Goal: Task Accomplishment & Management: Manage account settings

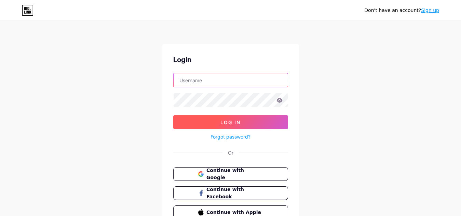
type input "[EMAIL_ADDRESS][DOMAIN_NAME]"
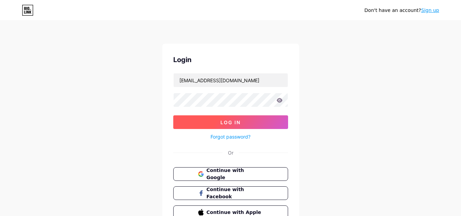
click at [209, 126] on button "Log In" at bounding box center [230, 123] width 115 height 14
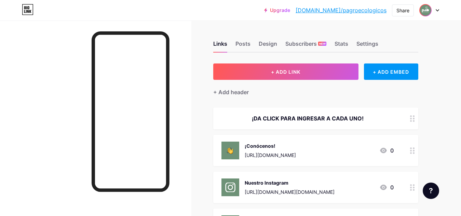
click at [432, 13] on div at bounding box center [429, 10] width 20 height 12
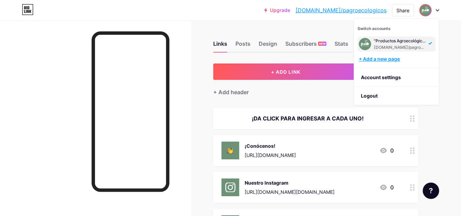
click at [395, 60] on div "+ Add a new page" at bounding box center [397, 59] width 77 height 7
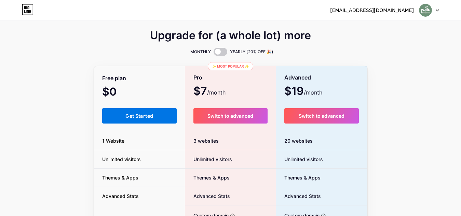
click at [135, 115] on span "Get Started" at bounding box center [139, 116] width 28 height 6
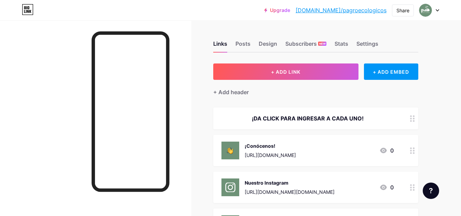
click at [355, 13] on link "[DOMAIN_NAME]/pagroecologicos" at bounding box center [341, 10] width 91 height 8
click at [242, 46] on div "Posts" at bounding box center [243, 46] width 15 height 12
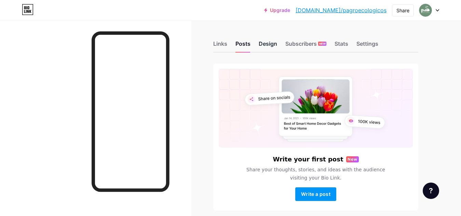
click at [262, 45] on div "Design" at bounding box center [268, 46] width 18 height 12
click at [364, 46] on div "Settings" at bounding box center [368, 46] width 22 height 12
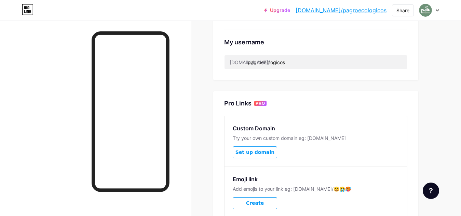
scroll to position [256, 0]
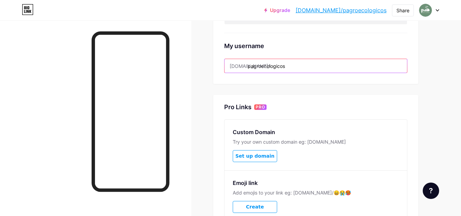
drag, startPoint x: 302, startPoint y: 67, endPoint x: 248, endPoint y: 65, distance: 53.4
click at [248, 65] on input "pagroecologicos" at bounding box center [316, 66] width 183 height 14
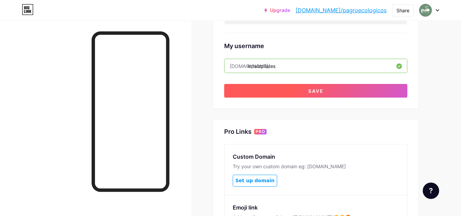
type input "inhalapilates"
click at [343, 92] on button "Save" at bounding box center [315, 91] width 183 height 14
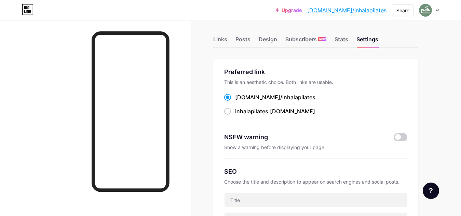
scroll to position [0, 0]
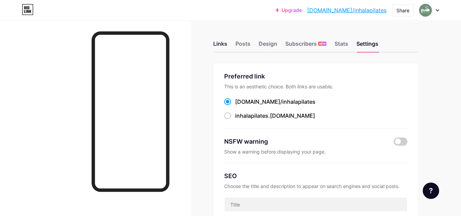
click at [223, 41] on div "Links" at bounding box center [220, 46] width 14 height 12
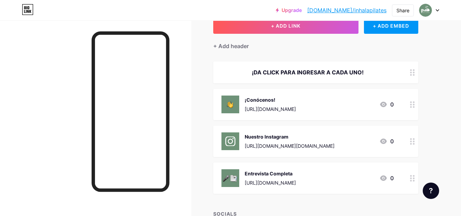
scroll to position [45, 0]
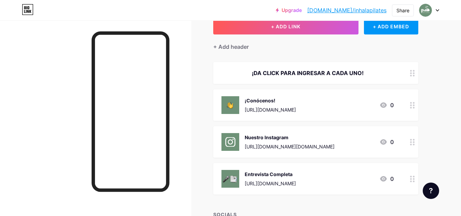
click at [230, 103] on img at bounding box center [231, 105] width 18 height 18
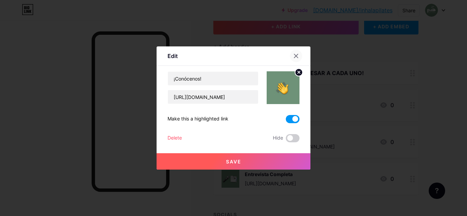
click at [293, 56] on icon at bounding box center [295, 55] width 5 height 5
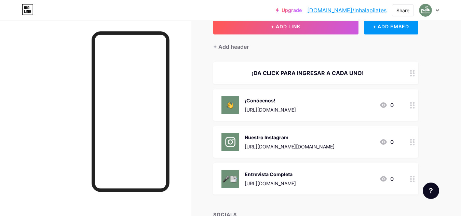
scroll to position [0, 0]
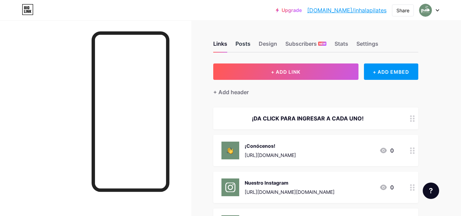
click at [240, 46] on div "Posts" at bounding box center [243, 46] width 15 height 12
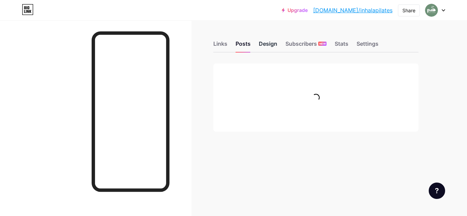
click at [263, 49] on div "Design" at bounding box center [268, 46] width 18 height 12
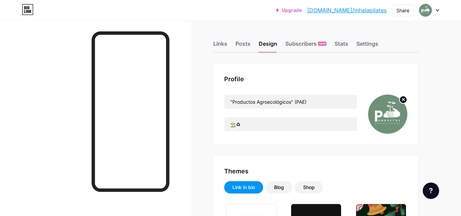
click at [402, 99] on circle at bounding box center [404, 100] width 8 height 8
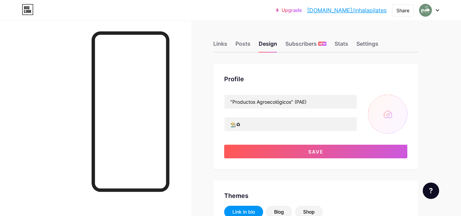
click at [377, 117] on input "file" at bounding box center [387, 114] width 39 height 39
type input "#ffffff"
drag, startPoint x: 319, startPoint y: 104, endPoint x: 195, endPoint y: 69, distance: 128.9
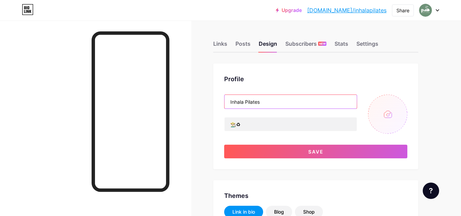
type input "Inhala Pilates"
click at [382, 120] on input "file" at bounding box center [387, 114] width 39 height 39
type input "C:\fakepath\INHALA ISOTIPO.jpg"
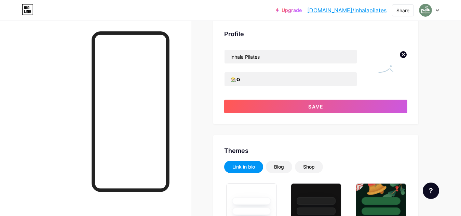
scroll to position [56, 0]
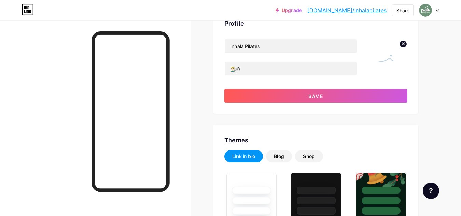
click at [382, 69] on img at bounding box center [387, 58] width 39 height 39
click at [385, 61] on img at bounding box center [387, 58] width 39 height 39
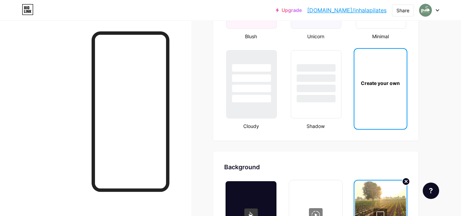
scroll to position [813, 0]
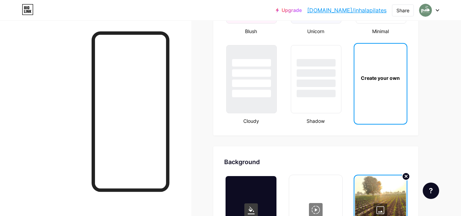
click at [398, 115] on div "Create your own" at bounding box center [381, 84] width 54 height 82
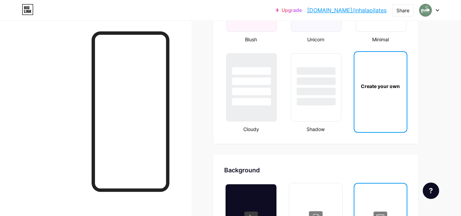
scroll to position [802, 0]
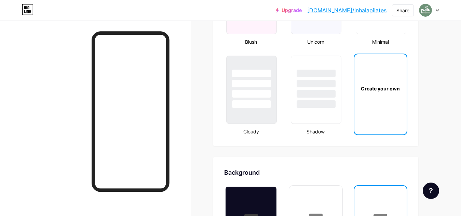
click at [383, 94] on div "Create your own" at bounding box center [381, 88] width 52 height 68
type input "#ffffff"
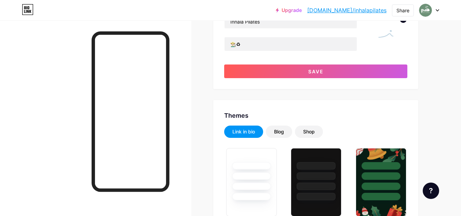
scroll to position [0, 0]
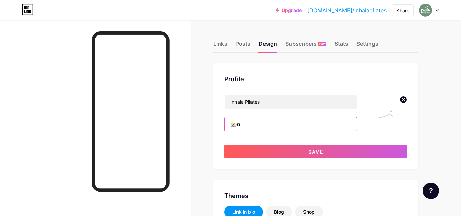
drag, startPoint x: 268, startPoint y: 128, endPoint x: 221, endPoint y: 124, distance: 48.0
click at [221, 124] on div "Profile Inhala Pilates 👨🏻‍🌾♻ Save" at bounding box center [315, 117] width 205 height 106
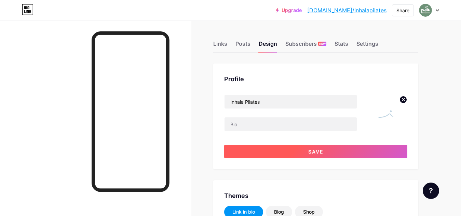
click at [283, 152] on button "Save" at bounding box center [315, 152] width 183 height 14
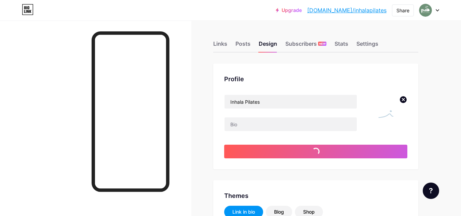
type input "#ffffff"
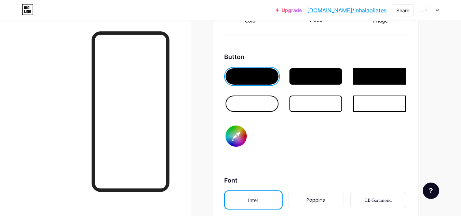
scroll to position [1024, 0]
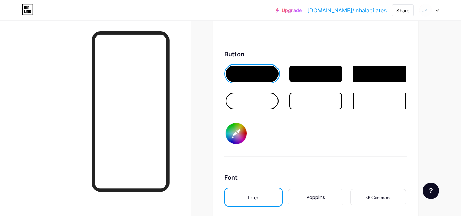
click at [235, 134] on input "#ffffff" at bounding box center [236, 133] width 21 height 21
type input "#000fff"
type input "#ffffff"
type input "#0000ff"
type input "#ffffff"
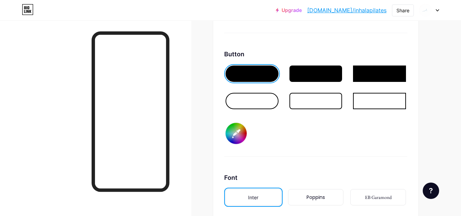
type input "#00000f"
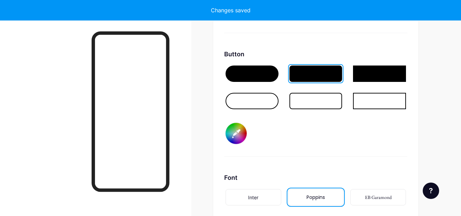
type input "#ffffff"
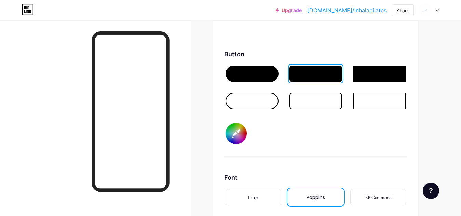
type input "#00000f"
click at [312, 130] on div "Button #00000f" at bounding box center [315, 103] width 183 height 107
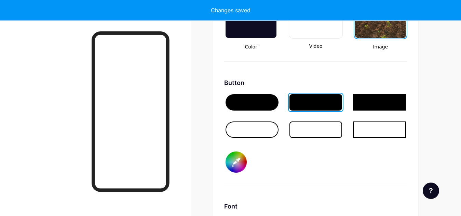
scroll to position [992, 0]
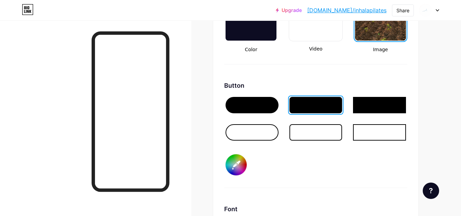
click at [257, 109] on div at bounding box center [252, 105] width 53 height 16
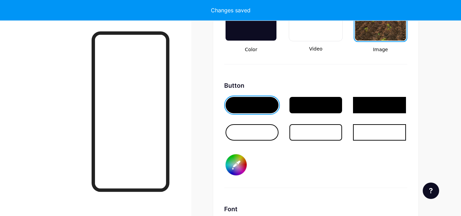
type input "#ffffff"
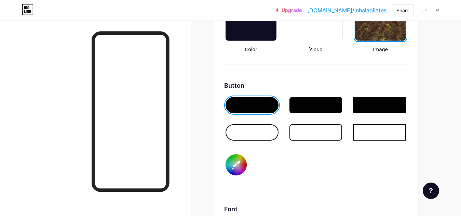
click at [241, 168] on input "#00000f" at bounding box center [236, 165] width 21 height 21
type input "#00000c"
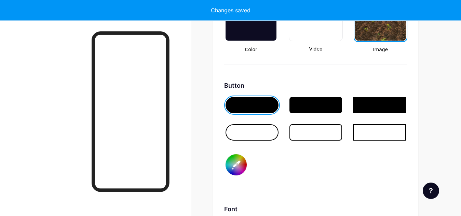
type input "#ffffff"
type input "#0000c3"
type input "#ffffff"
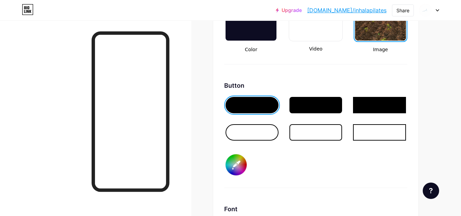
type input "#000c3d"
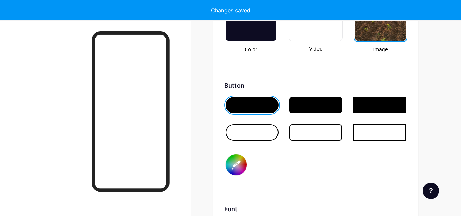
type input "#ffffff"
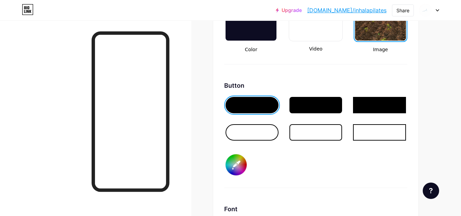
type input "#00c3dd"
type input "#ffffff"
type input "#0c3dd2"
type input "#ffffff"
type input "#c3dd2e"
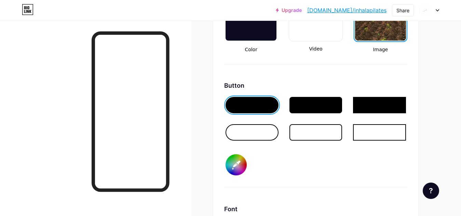
type input "#ffffff"
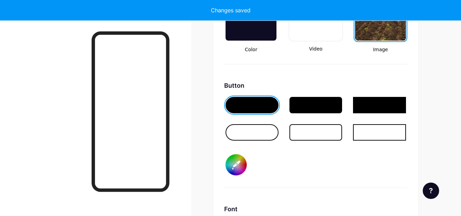
type input "#3dd2e0"
type input "#ffffff"
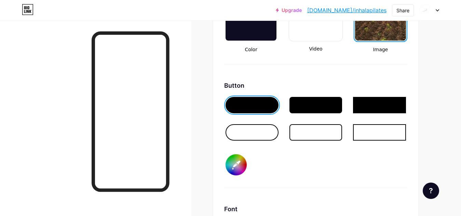
type input "#c3d2e0"
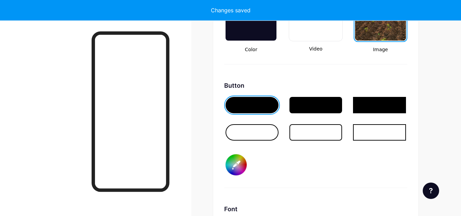
type input "#ffffff"
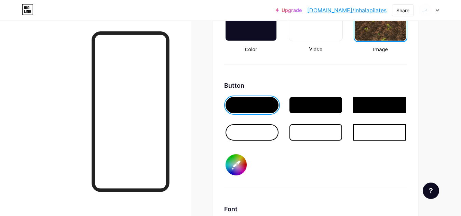
type input "#c3d2e0"
click at [335, 167] on div "Button #c3d2e0" at bounding box center [315, 134] width 183 height 107
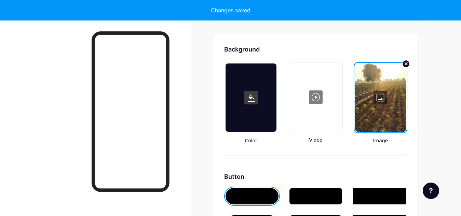
scroll to position [898, 0]
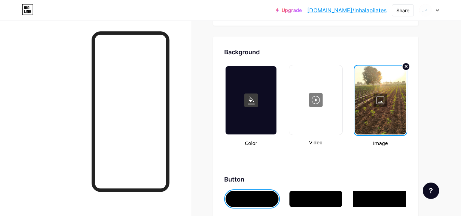
click at [255, 106] on rect at bounding box center [251, 101] width 14 height 14
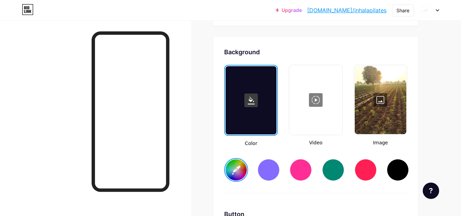
type input "#ffffff"
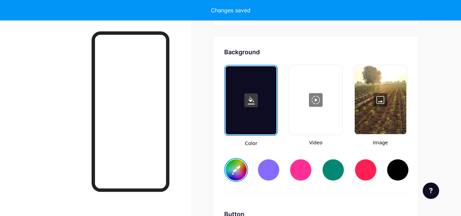
type input "#ffffff"
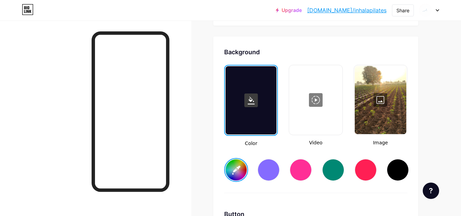
click at [265, 172] on div at bounding box center [269, 170] width 22 height 22
type input "#ffffff"
type input "#856bff"
type input "#ffffff"
type input "#856bff"
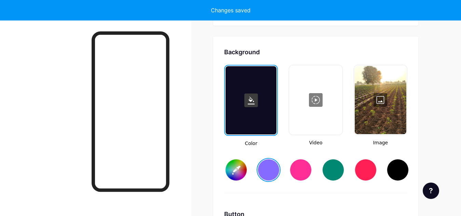
type input "#ffffff"
type input "#856bff"
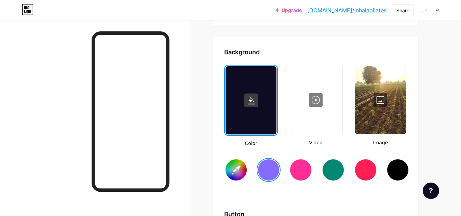
click at [235, 175] on input "#856bff" at bounding box center [236, 170] width 21 height 21
type input "#ffffff"
type input "#856bff"
click at [234, 172] on input "#856bff" at bounding box center [236, 170] width 21 height 21
type input "#ffffff"
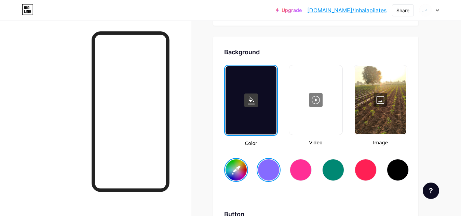
type input "#000008"
type input "#ffffff"
type input "#00008a"
type input "#ffffff"
type input "#00008a"
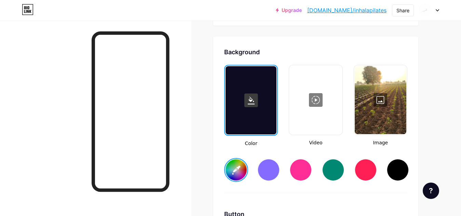
type input "#ffffff"
type input "#0008a9"
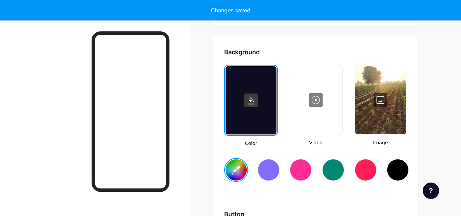
type input "#ffffff"
type input "#0008a9"
type input "#ffffff"
type input "#0008a9"
type input "#ffffff"
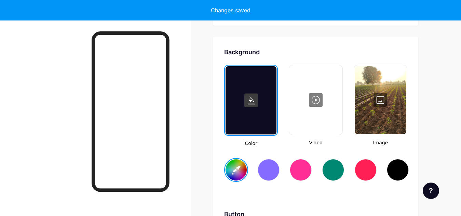
type input "#0008a9"
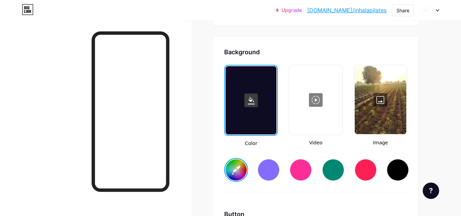
type input "#ffffff"
type input "#008a9d"
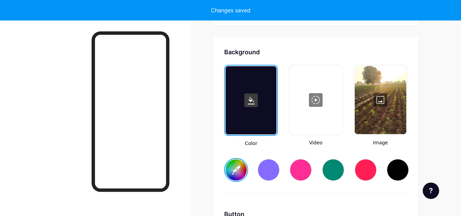
type input "#ffffff"
type input "#008a9d"
type input "#ffffff"
type input "#08a9db"
type input "#ffffff"
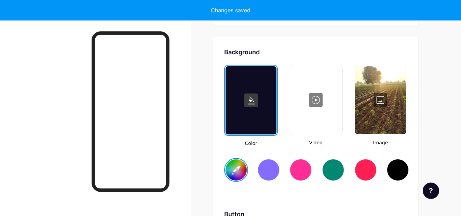
type input "#8a9dbb"
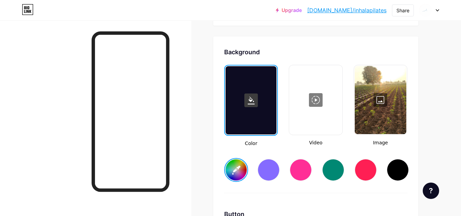
type input "#ffffff"
type input "#8a9dbb"
type input "#ffffff"
type input "#8a9dbb"
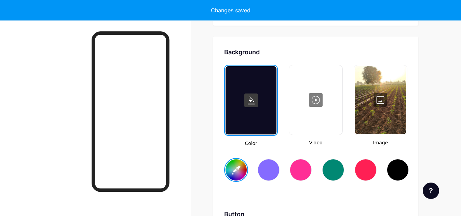
type input "#ffffff"
type input "#8a9dbb"
type input "#ffffff"
type input "#8a9dbb"
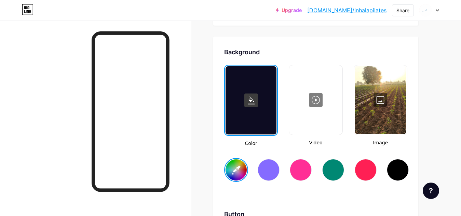
type input "#ffffff"
type input "#08a9db"
type input "#ffffff"
type input "#008a9d"
type input "#ffffff"
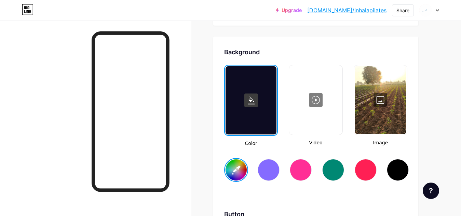
type input "#0008a9"
type input "#ffffff"
type input "#00008a"
type input "#ffffff"
type input "#000008"
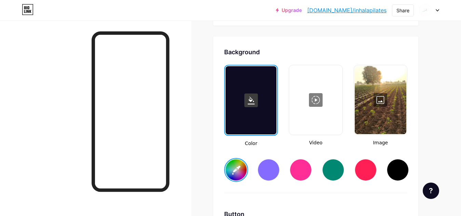
type input "#ffffff"
type input "#00000f"
type input "#ffffff"
type input "#0000ff"
type input "#ffffff"
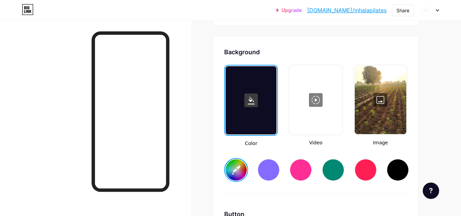
type input "#000fff"
type input "#ffffff"
type input "#00ffff"
type input "#ffffff"
type input "#0fffff"
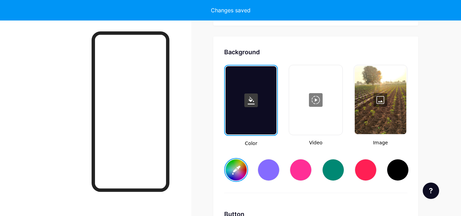
type input "#ffffff"
type input "#0fffff"
type input "#ffffff"
type input "#0fffff"
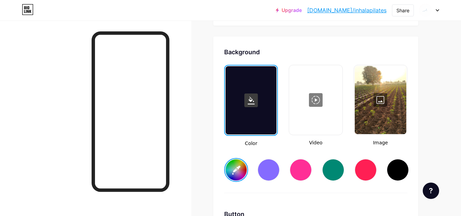
type input "#ffffff"
type input "#0fffff"
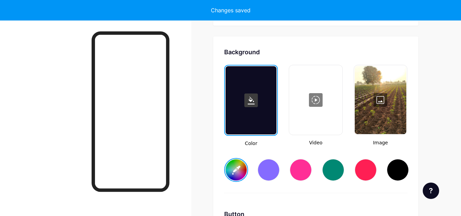
type input "#ffffff"
type input "#0fffff"
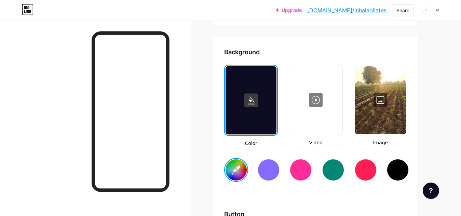
type input "#ffffff"
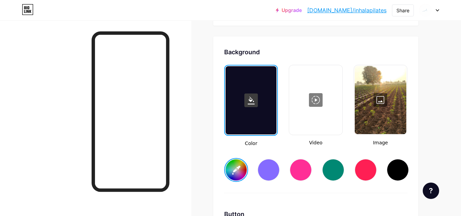
type input "#ffffff"
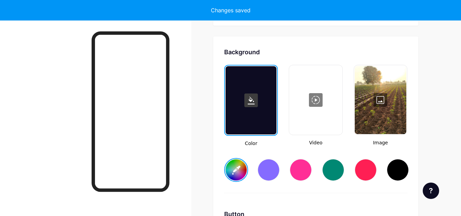
type input "#ffffff"
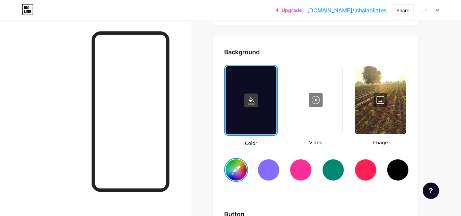
type input "#ffffff"
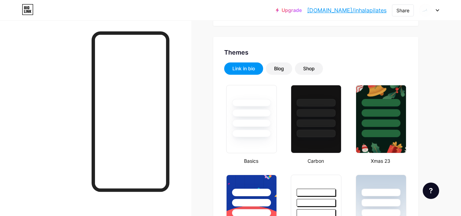
scroll to position [127, 0]
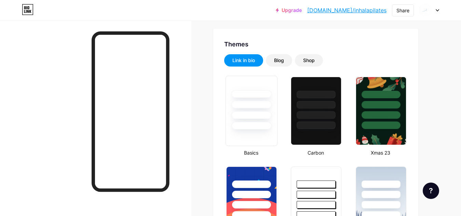
click at [239, 125] on div at bounding box center [251, 126] width 40 height 8
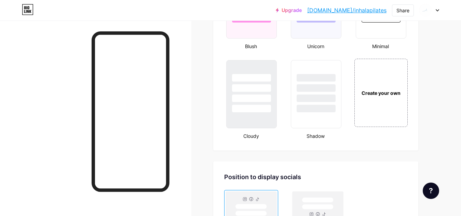
scroll to position [746, 0]
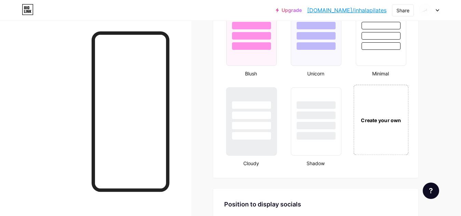
click at [364, 136] on div "Create your own" at bounding box center [381, 120] width 55 height 70
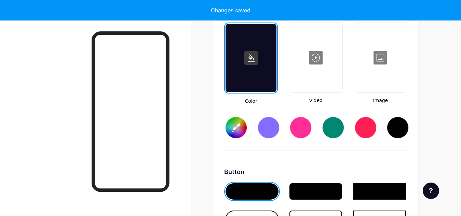
type input "#ffffff"
type input "#000000"
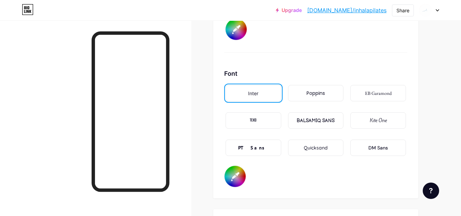
scroll to position [1160, 0]
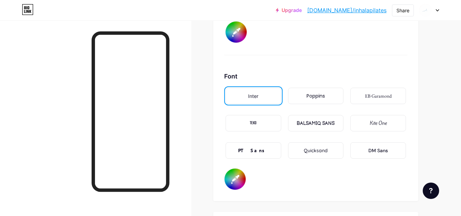
click at [330, 95] on div "Poppins" at bounding box center [316, 96] width 56 height 16
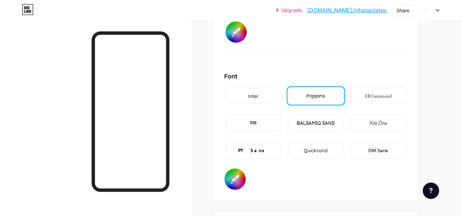
click at [307, 149] on div "Quicksand" at bounding box center [316, 150] width 24 height 7
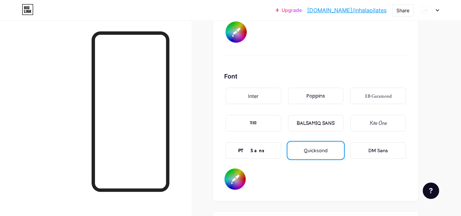
click at [304, 98] on div "Poppins" at bounding box center [316, 96] width 56 height 16
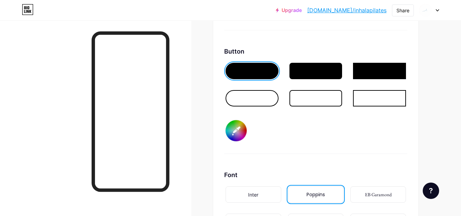
scroll to position [1072, 0]
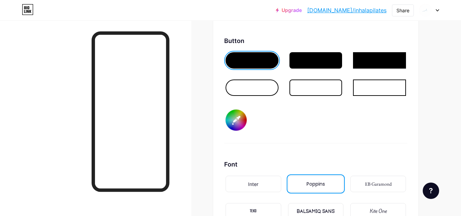
click at [235, 123] on input "#000000" at bounding box center [236, 120] width 21 height 21
type input "#ffffff"
type input "#00000c"
type input "#ffffff"
type input "#0000c3"
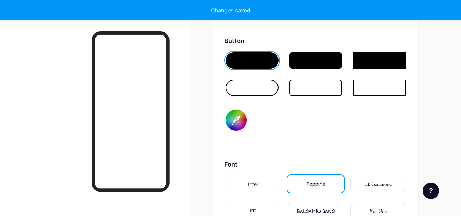
type input "#ffffff"
type input "#000c3d"
type input "#ffffff"
type input "#00c3d2"
type input "#ffffff"
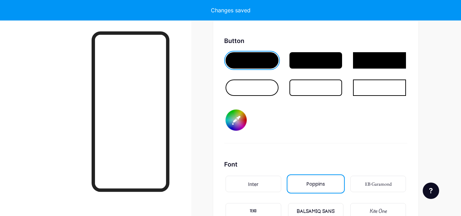
type input "#0c3d2e"
type input "#ffffff"
type input "#c3d2e0"
type input "#ffffff"
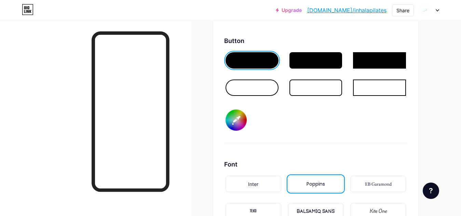
type input "#c3d2e0"
click at [315, 128] on div "Button #c3d2e0" at bounding box center [315, 89] width 183 height 107
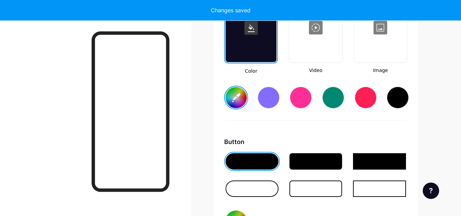
type input "#ffffff"
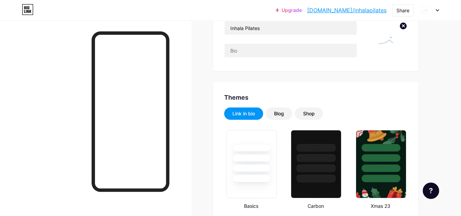
scroll to position [0, 0]
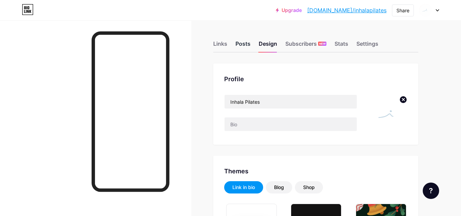
click at [241, 47] on div "Posts" at bounding box center [243, 46] width 15 height 12
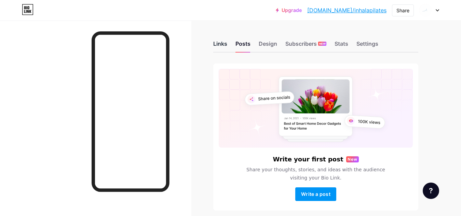
click at [218, 43] on div "Links" at bounding box center [220, 46] width 14 height 12
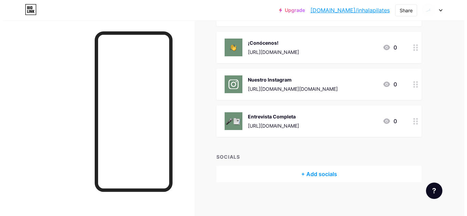
scroll to position [54, 0]
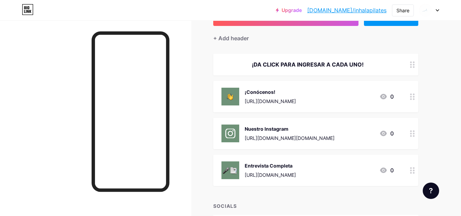
click at [229, 93] on img at bounding box center [231, 97] width 18 height 18
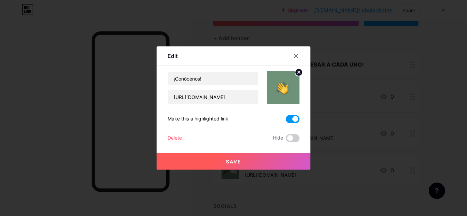
click at [298, 72] on icon at bounding box center [299, 72] width 2 height 2
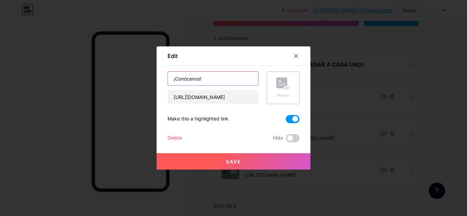
click at [220, 82] on input "¡Conócenos!" at bounding box center [213, 79] width 90 height 14
drag, startPoint x: 220, startPoint y: 82, endPoint x: 153, endPoint y: 64, distance: 69.7
click at [153, 64] on div "Edit Content YouTube Play YouTube video without leaving your page. ADD Vimeo Pl…" at bounding box center [233, 108] width 467 height 216
click at [176, 81] on input "Como llegar" at bounding box center [213, 79] width 90 height 14
click at [208, 80] on input "Cómo llegar" at bounding box center [213, 79] width 90 height 14
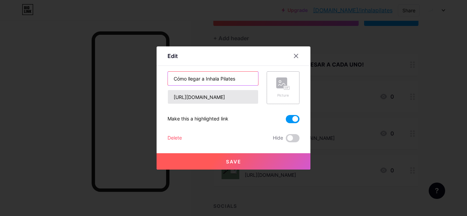
type input "Cómo llegar a Inhala Pilates"
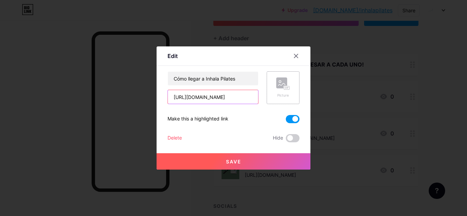
drag, startPoint x: 231, startPoint y: 101, endPoint x: 146, endPoint y: 93, distance: 85.8
click at [146, 93] on div "Edit Content YouTube Play YouTube video without leaving your page. ADD Vimeo Pl…" at bounding box center [233, 108] width 467 height 216
paste input "[URL][DOMAIN_NAME][PERSON_NAME][PERSON_NAME]"
type input "[URL][DOMAIN_NAME][PERSON_NAME][PERSON_NAME]"
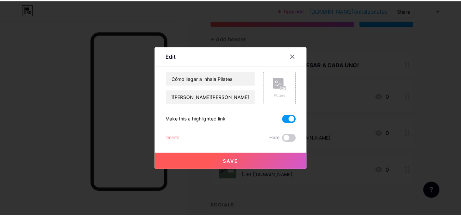
scroll to position [0, 0]
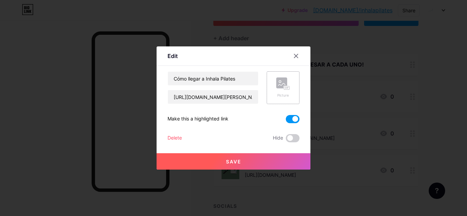
click at [238, 165] on button "Save" at bounding box center [234, 162] width 154 height 16
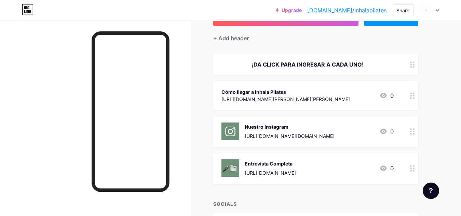
click at [412, 132] on icon at bounding box center [412, 132] width 5 height 6
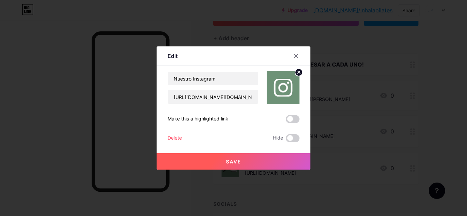
click at [172, 136] on div "Delete" at bounding box center [175, 138] width 14 height 8
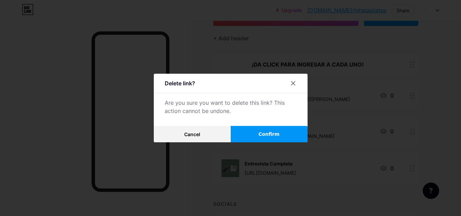
click at [239, 135] on button "Confirm" at bounding box center [269, 134] width 77 height 16
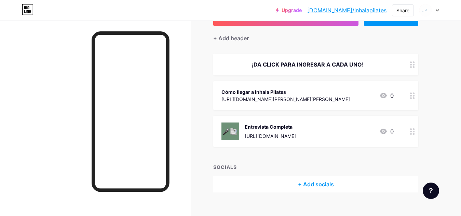
click at [411, 133] on circle at bounding box center [411, 134] width 2 height 2
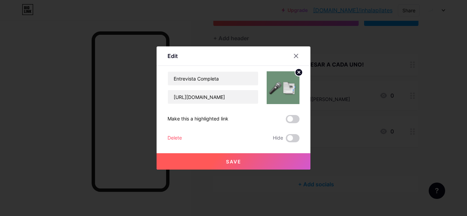
click at [175, 139] on div "Delete" at bounding box center [175, 138] width 14 height 8
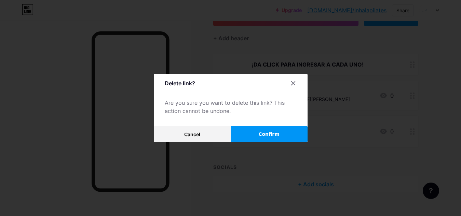
click at [244, 136] on button "Confirm" at bounding box center [269, 134] width 77 height 16
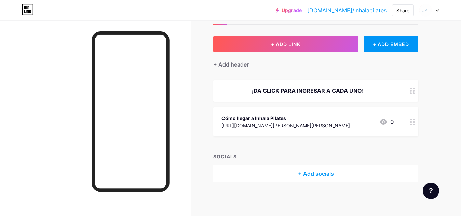
scroll to position [27, 0]
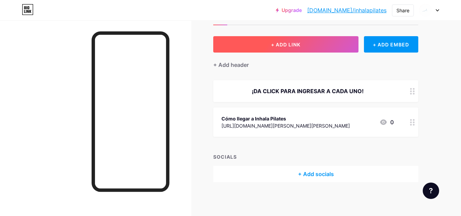
click at [330, 46] on button "+ ADD LINK" at bounding box center [285, 44] width 145 height 16
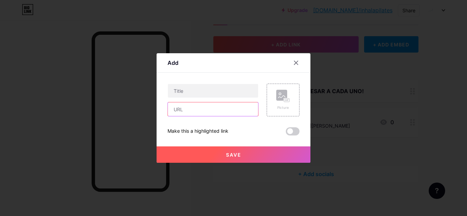
click at [218, 111] on input "text" at bounding box center [213, 110] width 90 height 14
paste input "[DOMAIN_NAME][URL][PHONE_NUMBER]"
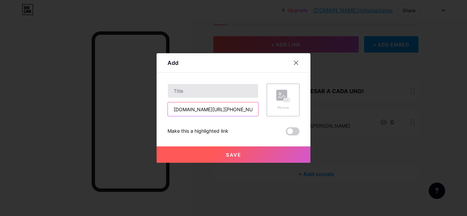
type input "[DOMAIN_NAME][URL][PHONE_NUMBER]"
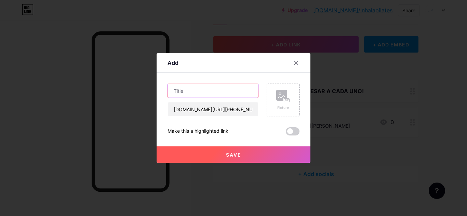
click at [197, 92] on input "text" at bounding box center [213, 91] width 90 height 14
type input "Reserbación"
click at [256, 153] on button "Save" at bounding box center [234, 155] width 154 height 16
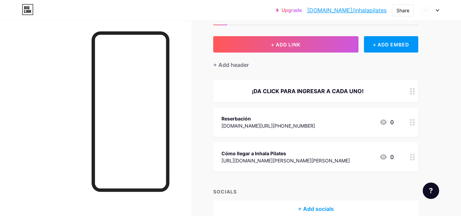
click at [367, 93] on div "¡DA CLICK PARA INGRESAR A CADA UNO!" at bounding box center [308, 91] width 172 height 8
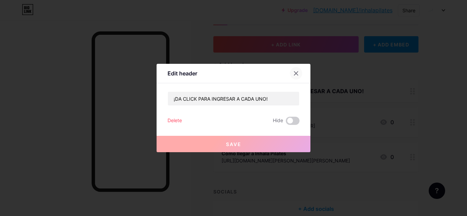
click at [293, 73] on icon at bounding box center [295, 73] width 5 height 5
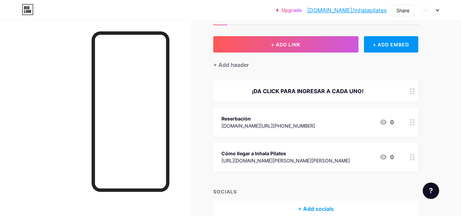
scroll to position [0, 0]
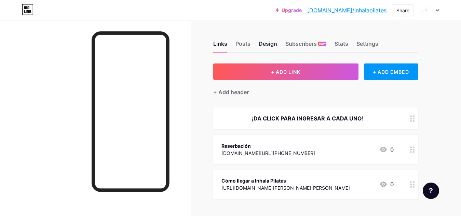
click at [264, 44] on div "Design" at bounding box center [268, 46] width 18 height 12
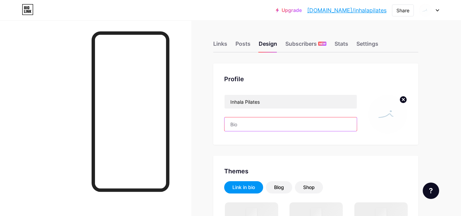
click at [256, 127] on input "text" at bounding box center [291, 125] width 132 height 14
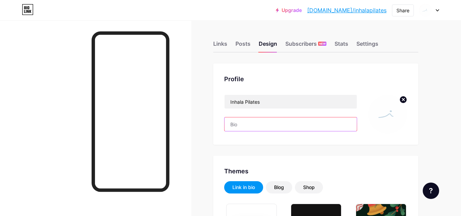
type input "#ffffff"
type input "#c3d2e0"
type input "#000000"
paste input "🪷🌊"
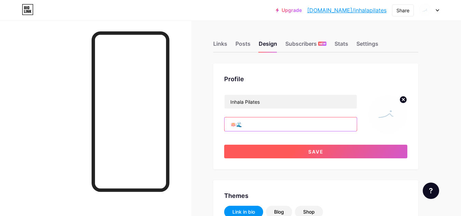
type input "🪷🌊"
click at [267, 153] on button "Save" at bounding box center [315, 152] width 183 height 14
type input "#ffffff"
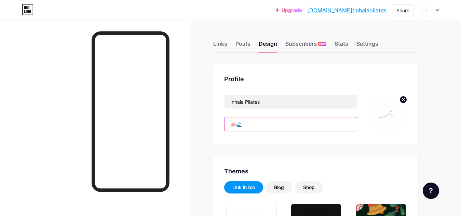
click at [249, 126] on input "🪷🌊" at bounding box center [291, 125] width 132 height 14
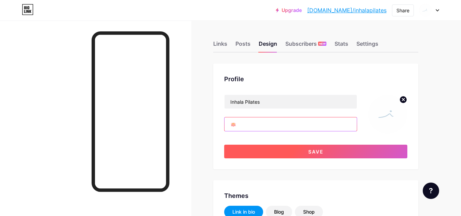
type input "🪷"
click at [261, 154] on button "Save" at bounding box center [315, 152] width 183 height 14
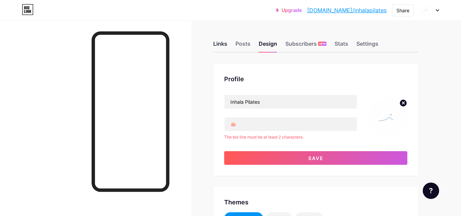
click at [218, 44] on div "Links" at bounding box center [220, 46] width 14 height 12
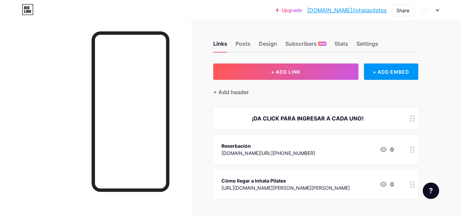
click at [412, 148] on icon at bounding box center [412, 150] width 5 height 6
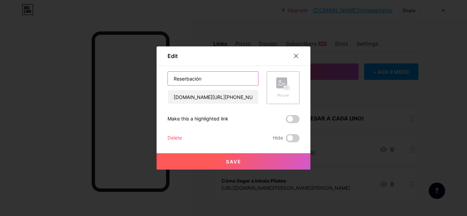
click at [186, 80] on input "Reserbación" at bounding box center [213, 79] width 90 height 14
type input "Reservación"
click at [246, 161] on button "Save" at bounding box center [234, 162] width 154 height 16
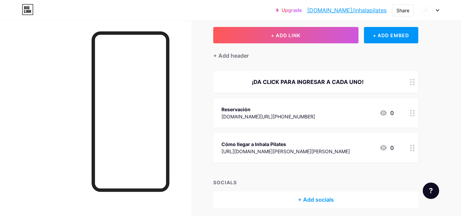
scroll to position [62, 0]
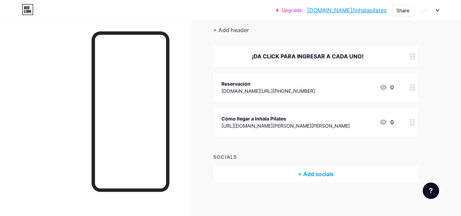
click at [415, 125] on icon at bounding box center [412, 122] width 5 height 6
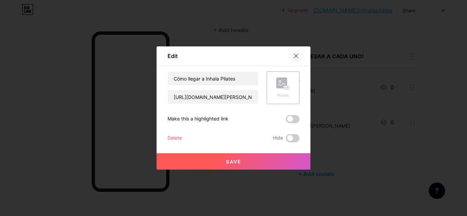
click at [293, 58] on icon at bounding box center [295, 55] width 5 height 5
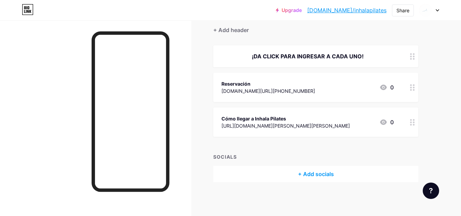
scroll to position [0, 0]
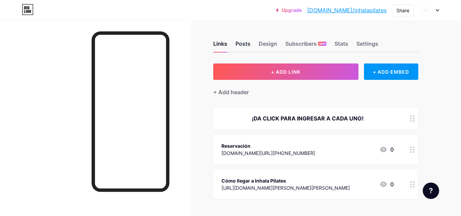
click at [244, 46] on div "Posts" at bounding box center [243, 46] width 15 height 12
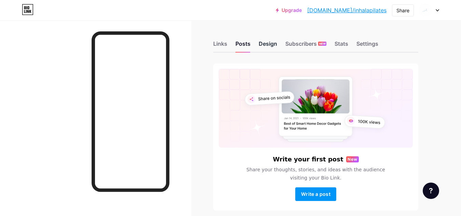
click at [262, 48] on div "Design" at bounding box center [268, 46] width 18 height 12
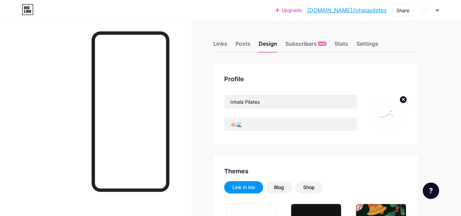
type input "#ffffff"
type input "#c3d2e0"
type input "#000000"
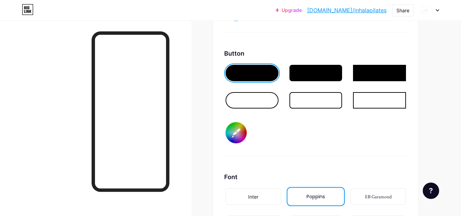
scroll to position [1046, 0]
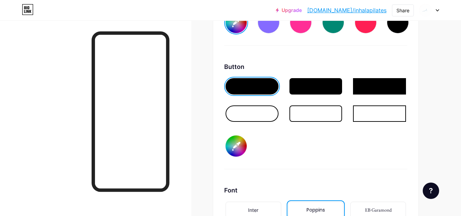
click at [245, 111] on div at bounding box center [252, 114] width 53 height 16
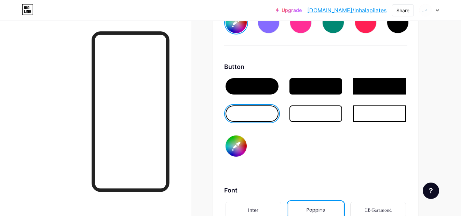
click at [246, 91] on div at bounding box center [252, 86] width 53 height 16
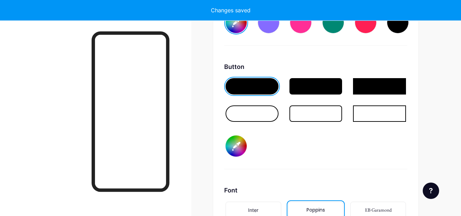
type input "#ffffff"
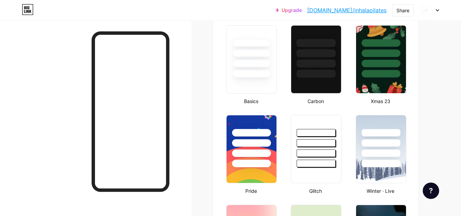
scroll to position [0, 0]
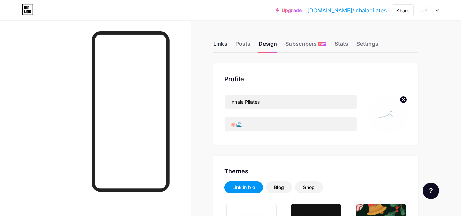
click at [220, 47] on div "Links" at bounding box center [220, 46] width 14 height 12
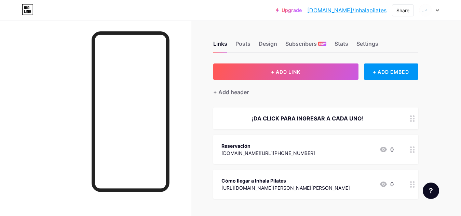
scroll to position [4, 0]
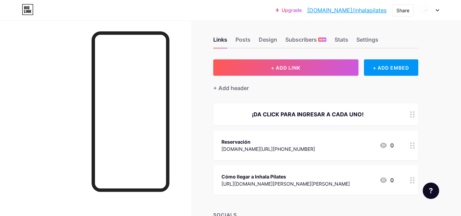
click at [369, 114] on div "¡DA CLICK PARA INGRESAR A CADA UNO!" at bounding box center [308, 114] width 172 height 8
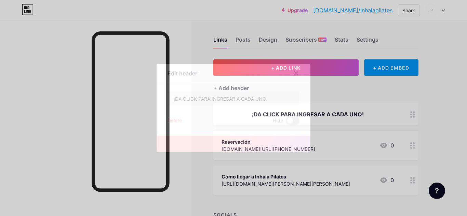
click at [171, 118] on div "Delete" at bounding box center [175, 121] width 14 height 8
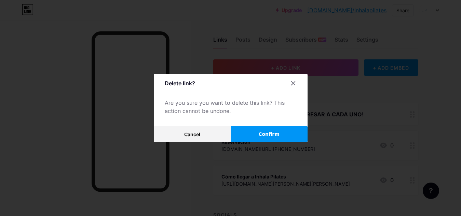
click at [239, 133] on button "Confirm" at bounding box center [269, 134] width 77 height 16
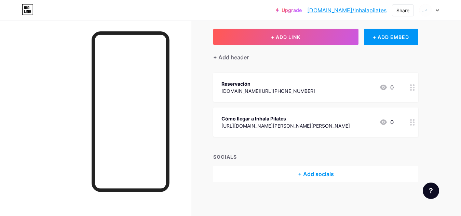
scroll to position [0, 0]
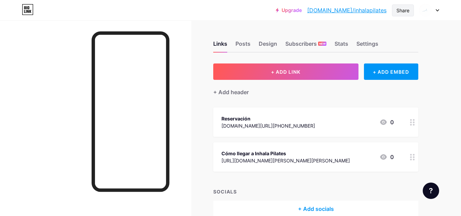
click at [394, 13] on div "Share" at bounding box center [403, 10] width 22 height 12
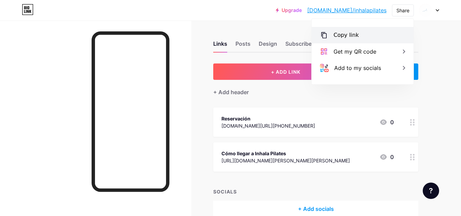
click at [364, 37] on div "Copy link" at bounding box center [363, 35] width 102 height 16
click at [453, 90] on div "Upgrade [DOMAIN_NAME]/inhala... [DOMAIN_NAME]/inhalapilates Share Copy link [UR…" at bounding box center [230, 126] width 461 height 252
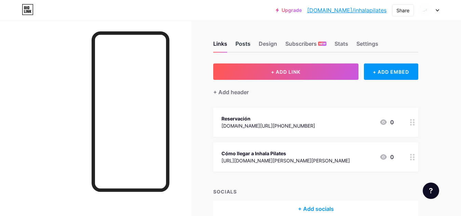
click at [245, 45] on div "Posts" at bounding box center [243, 46] width 15 height 12
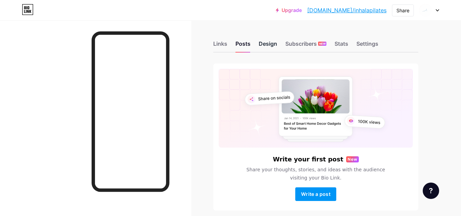
click at [269, 42] on div "Design" at bounding box center [268, 46] width 18 height 12
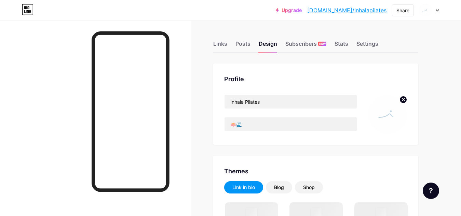
click at [386, 110] on img at bounding box center [387, 114] width 39 height 39
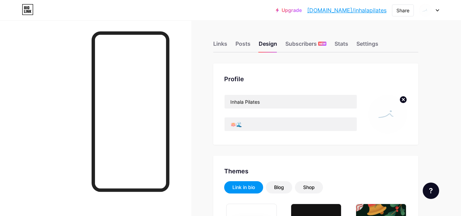
type input "#ffffff"
type input "#c3d2e0"
type input "#000000"
click at [404, 99] on icon at bounding box center [403, 99] width 2 height 2
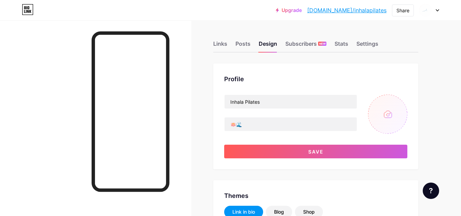
click at [388, 105] on input "file" at bounding box center [387, 114] width 39 height 39
type input "C:\fakepath\INHALA.jpg"
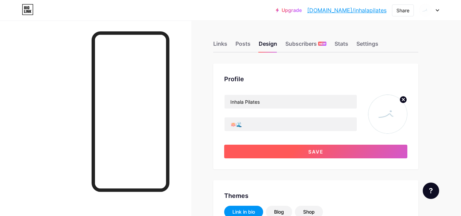
click at [307, 153] on button "Save" at bounding box center [315, 152] width 183 height 14
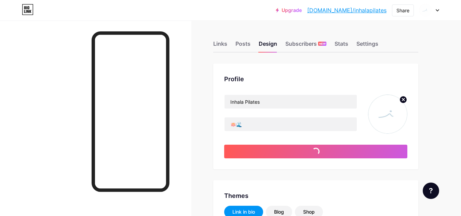
type input "#ffffff"
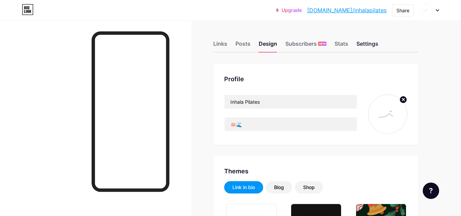
click at [372, 41] on div "Settings" at bounding box center [368, 46] width 22 height 12
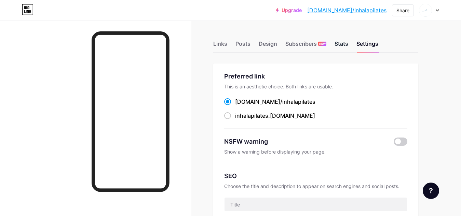
click at [340, 41] on div "Stats" at bounding box center [342, 46] width 14 height 12
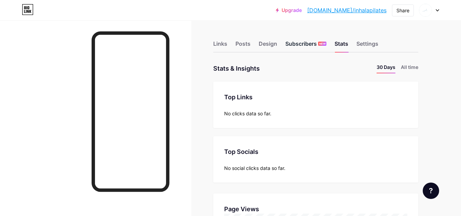
click at [307, 43] on div "Subscribers NEW" at bounding box center [305, 46] width 41 height 12
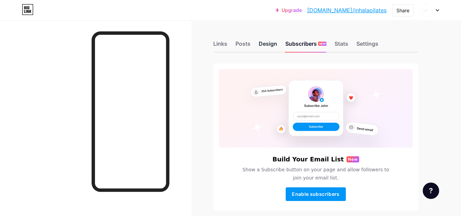
click at [271, 49] on div "Design" at bounding box center [268, 46] width 18 height 12
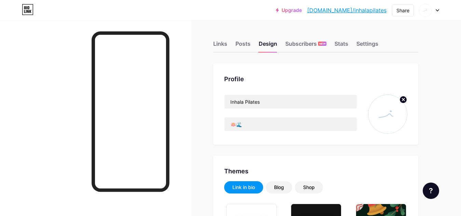
type input "#ffffff"
type input "#c3d2e0"
type input "#000000"
click at [398, 11] on div "Share" at bounding box center [403, 10] width 13 height 7
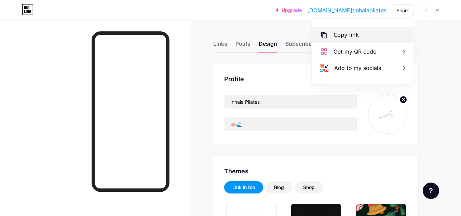
click at [352, 34] on div "Copy link" at bounding box center [346, 35] width 25 height 8
